Goal: Task Accomplishment & Management: Manage account settings

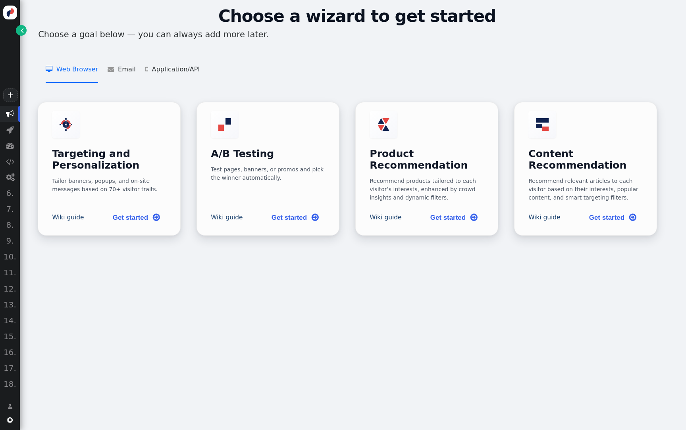
click at [24, 27] on link "" at bounding box center [21, 30] width 11 height 11
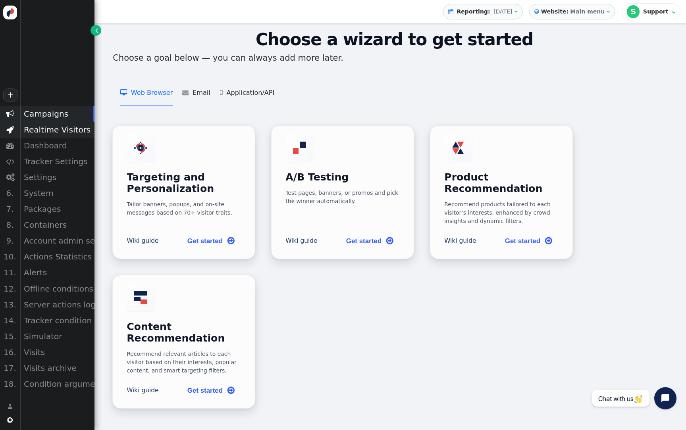
click at [64, 133] on div "Realtime Visitors" at bounding box center [57, 130] width 75 height 16
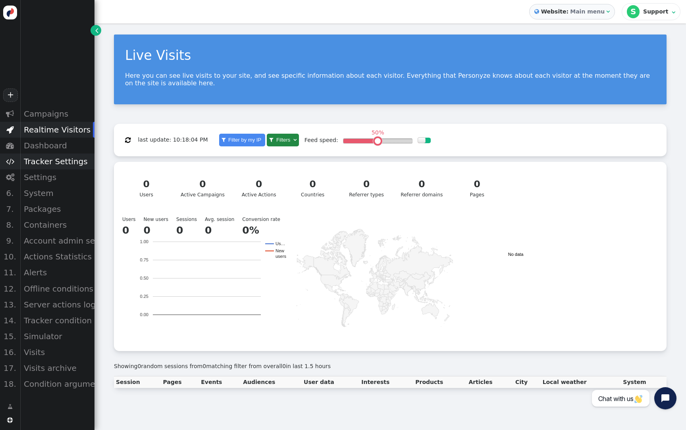
click at [67, 163] on div "Tracker Settings" at bounding box center [57, 162] width 75 height 16
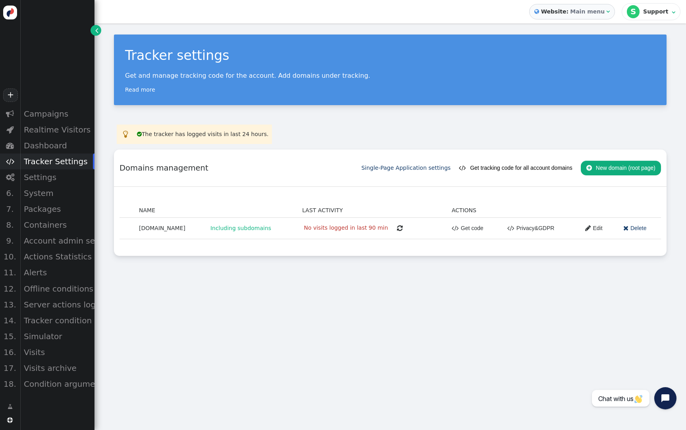
click at [559, 11] on b "Website:" at bounding box center [554, 12] width 31 height 8
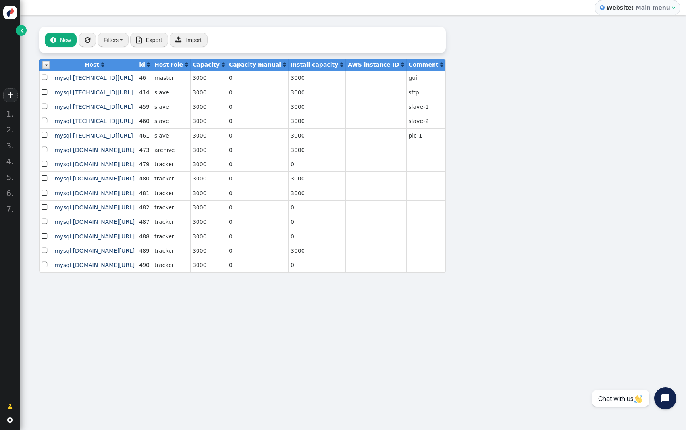
click at [23, 31] on span "" at bounding box center [22, 30] width 3 height 8
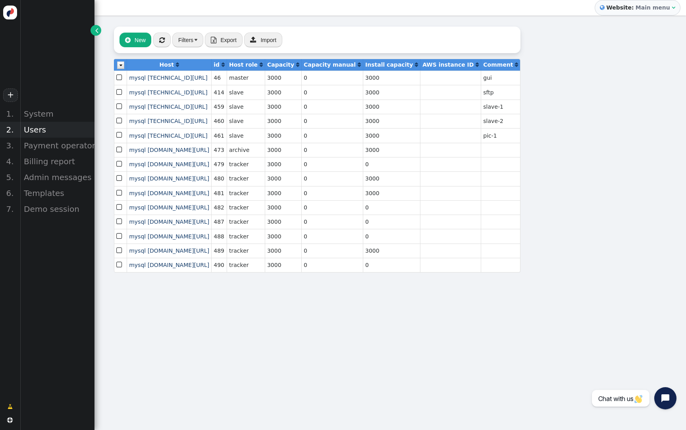
click at [40, 130] on div "Users" at bounding box center [57, 130] width 75 height 16
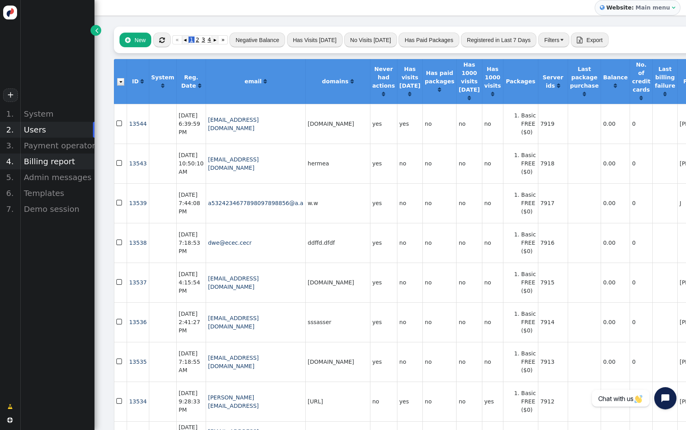
click at [61, 163] on div "Billing report" at bounding box center [57, 162] width 75 height 16
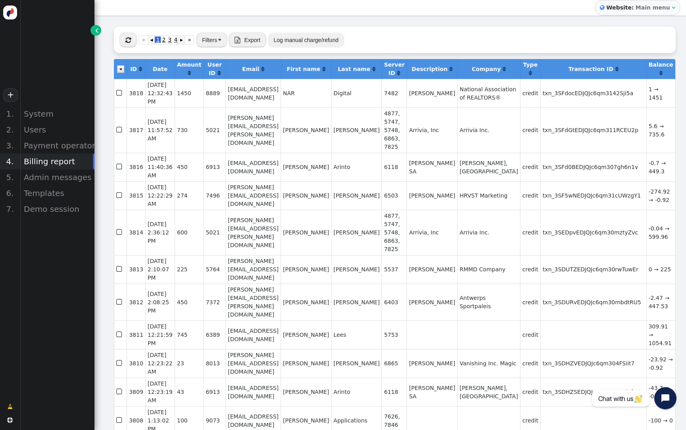
click at [125, 39] on button "" at bounding box center [128, 40] width 17 height 14
click at [133, 41] on button "" at bounding box center [128, 40] width 17 height 14
